Goal: Task Accomplishment & Management: Manage account settings

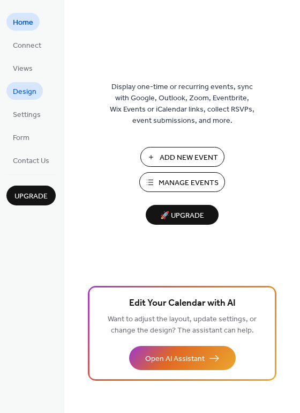
click at [28, 92] on span "Design" at bounding box center [25, 91] width 24 height 11
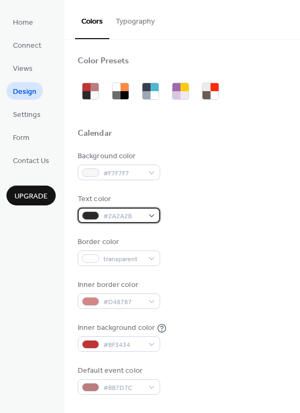
click at [155, 218] on div "#2A2A2B" at bounding box center [119, 216] width 83 height 16
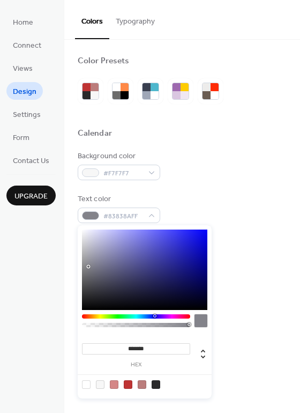
click at [88, 267] on div at bounding box center [145, 270] width 126 height 80
click at [84, 274] on div at bounding box center [145, 270] width 126 height 80
type input "*******"
click at [86, 278] on div at bounding box center [145, 270] width 126 height 80
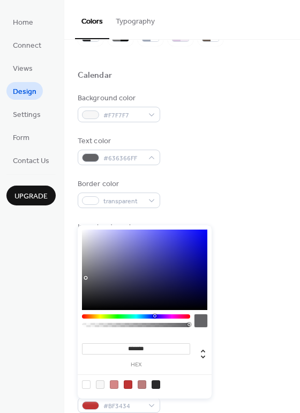
scroll to position [107, 0]
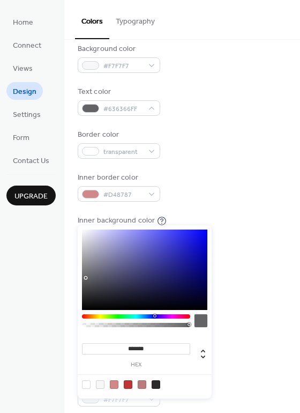
click at [234, 328] on div at bounding box center [182, 330] width 209 height 9
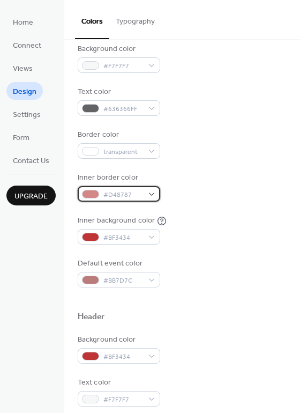
click at [151, 193] on div "#D48787" at bounding box center [119, 194] width 83 height 16
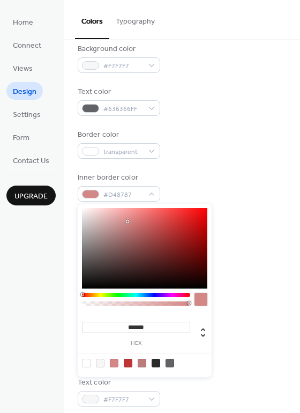
click at [248, 244] on div "Inner background color #BF3434" at bounding box center [182, 230] width 209 height 30
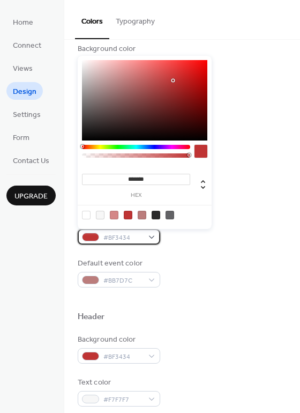
click at [154, 235] on div "#BF3434" at bounding box center [119, 237] width 83 height 16
click at [150, 146] on div at bounding box center [136, 147] width 108 height 4
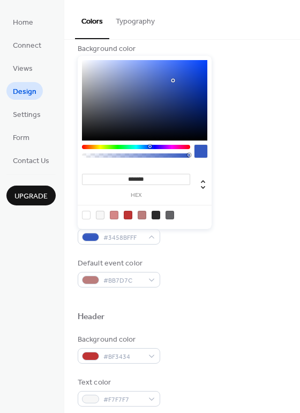
type input "*******"
click at [147, 90] on div at bounding box center [145, 100] width 126 height 80
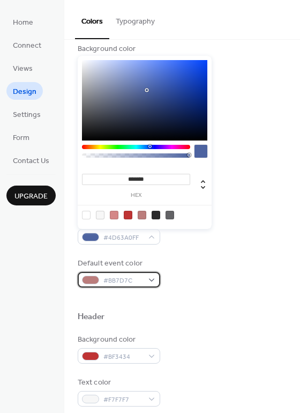
click at [155, 281] on div "#BB7D7C" at bounding box center [119, 280] width 83 height 16
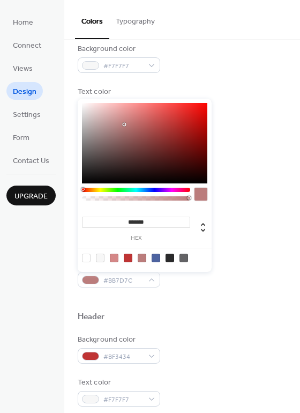
click at [157, 256] on div at bounding box center [156, 258] width 9 height 9
type input "*******"
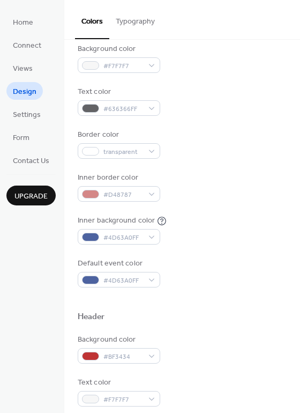
click at [223, 321] on div "Header" at bounding box center [182, 319] width 209 height 14
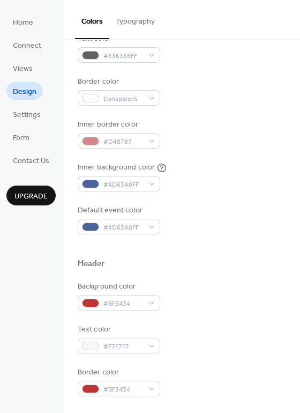
scroll to position [161, 0]
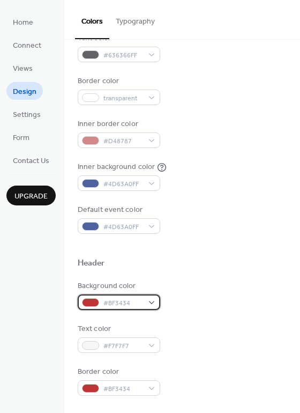
click at [152, 304] on div "#BF3434" at bounding box center [119, 303] width 83 height 16
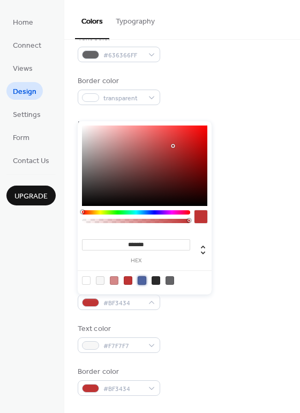
click at [144, 281] on div at bounding box center [142, 280] width 9 height 9
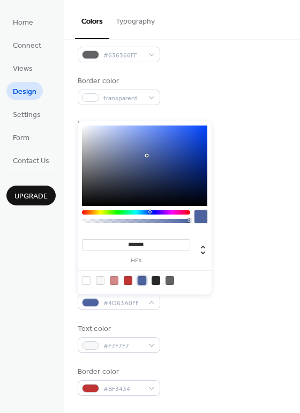
type input "*******"
click at [158, 173] on div at bounding box center [145, 166] width 126 height 80
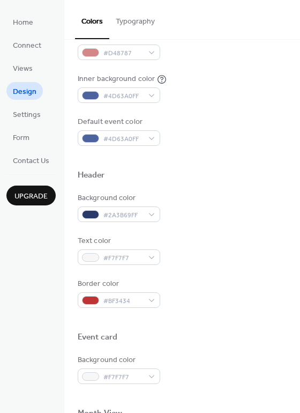
scroll to position [268, 0]
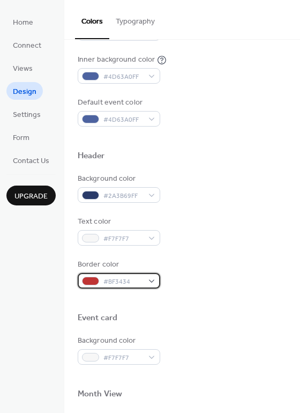
click at [157, 282] on div "#BF3434" at bounding box center [119, 281] width 83 height 16
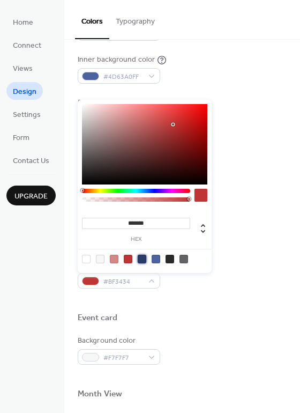
click at [143, 259] on div at bounding box center [142, 259] width 9 height 9
type input "*******"
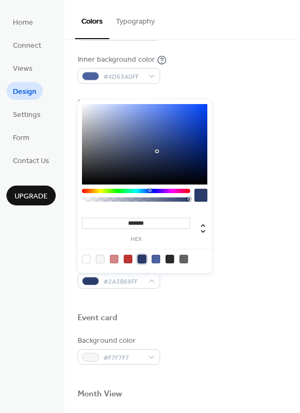
click at [205, 308] on div at bounding box center [182, 301] width 209 height 24
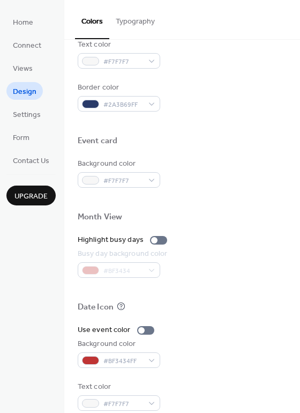
scroll to position [459, 0]
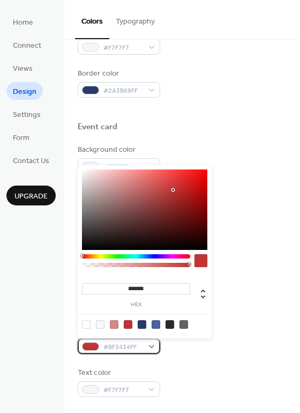
click at [153, 346] on div "#BF3434FF" at bounding box center [119, 347] width 83 height 16
click at [144, 326] on div at bounding box center [142, 324] width 9 height 9
type input "*******"
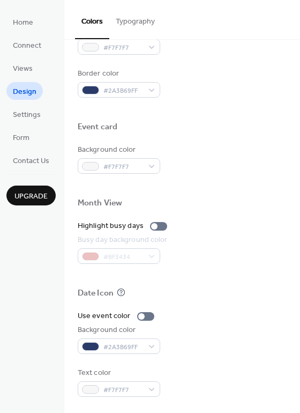
click at [193, 349] on div "Background color #2A3B69FF" at bounding box center [182, 340] width 209 height 30
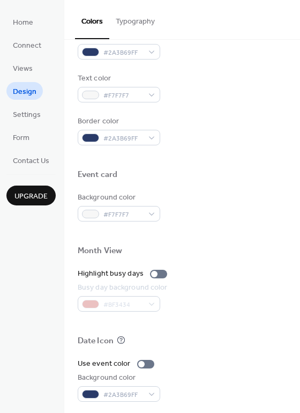
scroll to position [406, 0]
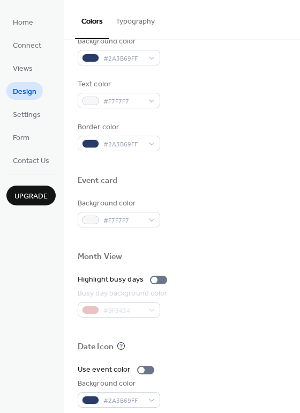
click at [154, 313] on div "#BF3434" at bounding box center [124, 310] width 92 height 16
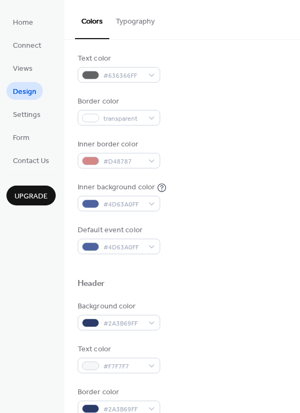
scroll to position [137, 0]
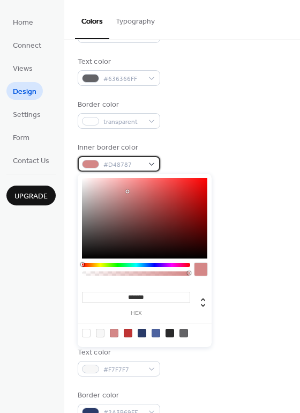
click at [156, 166] on div "#D48787" at bounding box center [119, 164] width 83 height 16
click at [129, 334] on div at bounding box center [128, 333] width 9 height 9
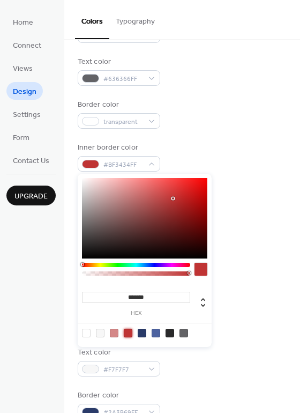
click at [185, 333] on div at bounding box center [184, 333] width 9 height 9
type input "*******"
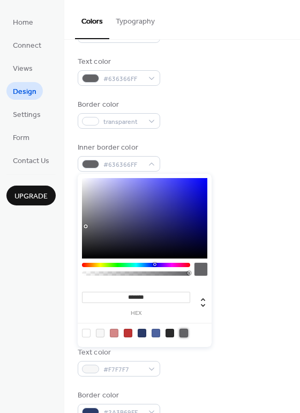
click at [241, 339] on div "Background color #2A3B69FF Text color #F7F7F7 Border color #2A3B69FF" at bounding box center [182, 361] width 209 height 115
